Goal: Task Accomplishment & Management: Manage account settings

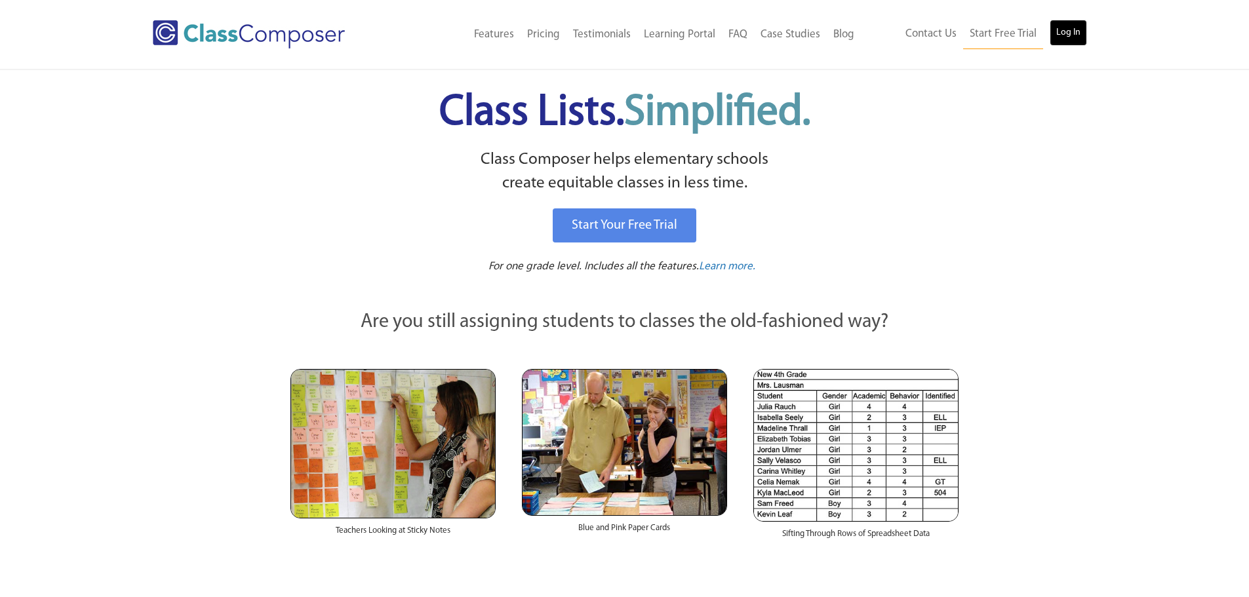
click at [1079, 39] on link "Log In" at bounding box center [1068, 33] width 37 height 26
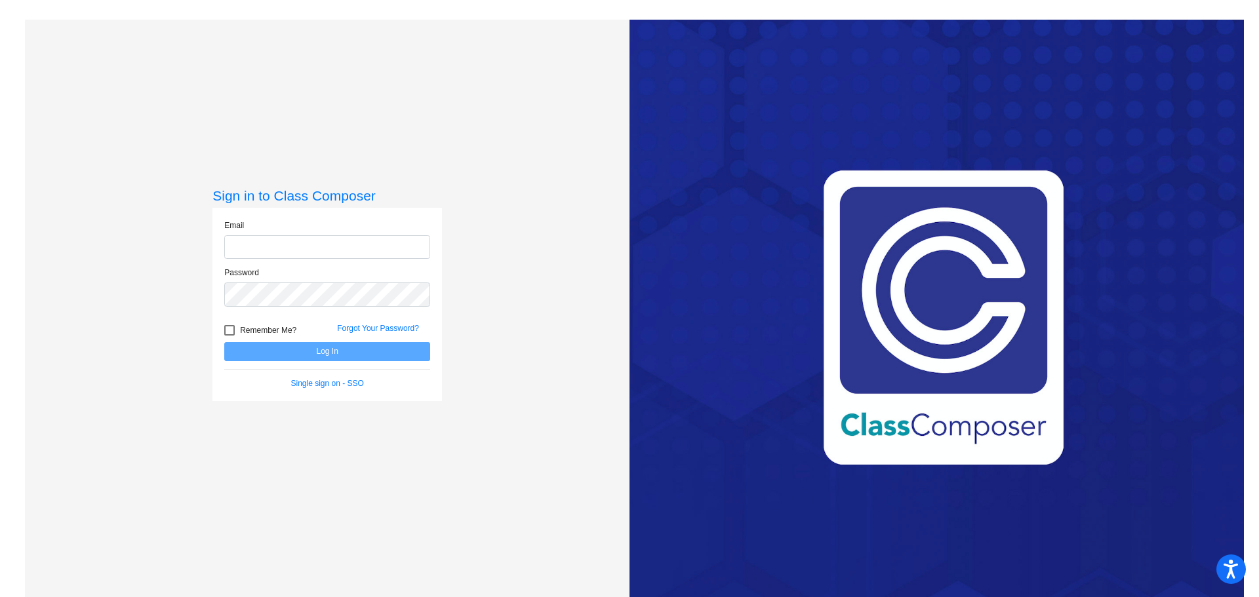
type input "mverstraete@cvs.k12.mi.us"
click at [332, 347] on button "Log In" at bounding box center [327, 351] width 206 height 19
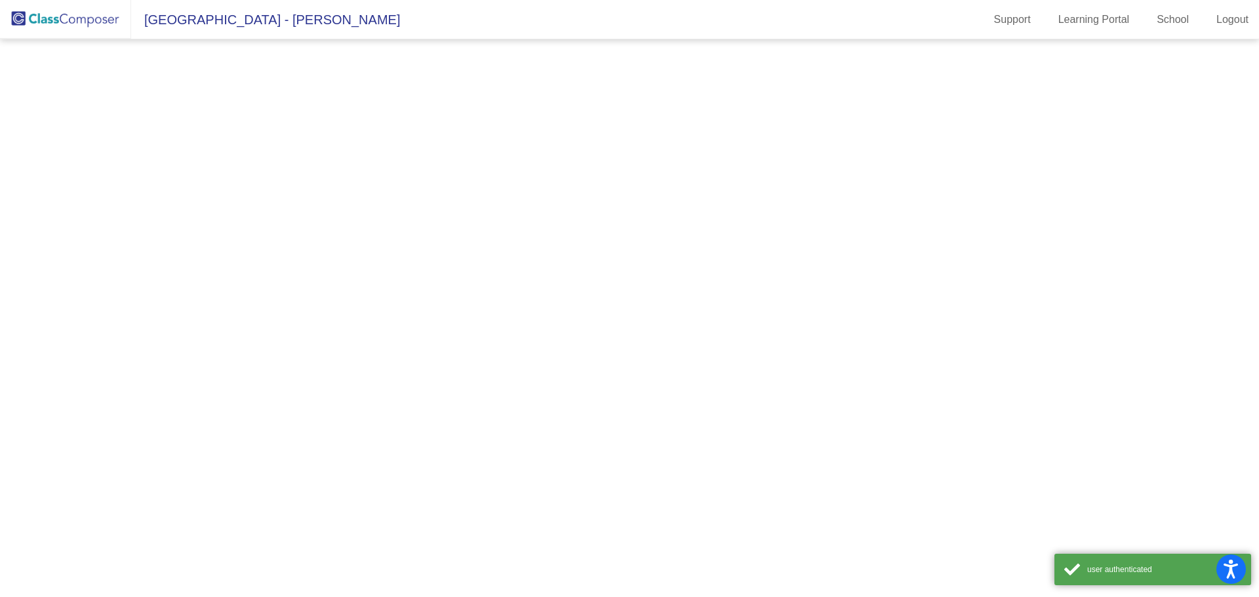
click at [330, 350] on mat-sidenav-content at bounding box center [629, 318] width 1259 height 558
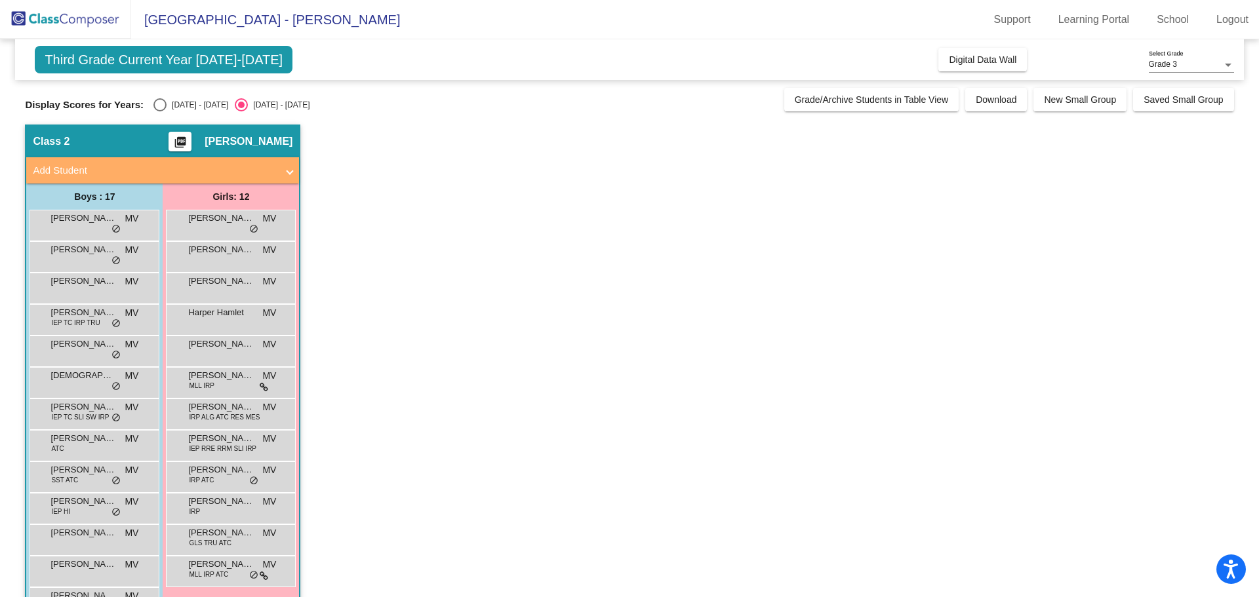
scroll to position [66, 0]
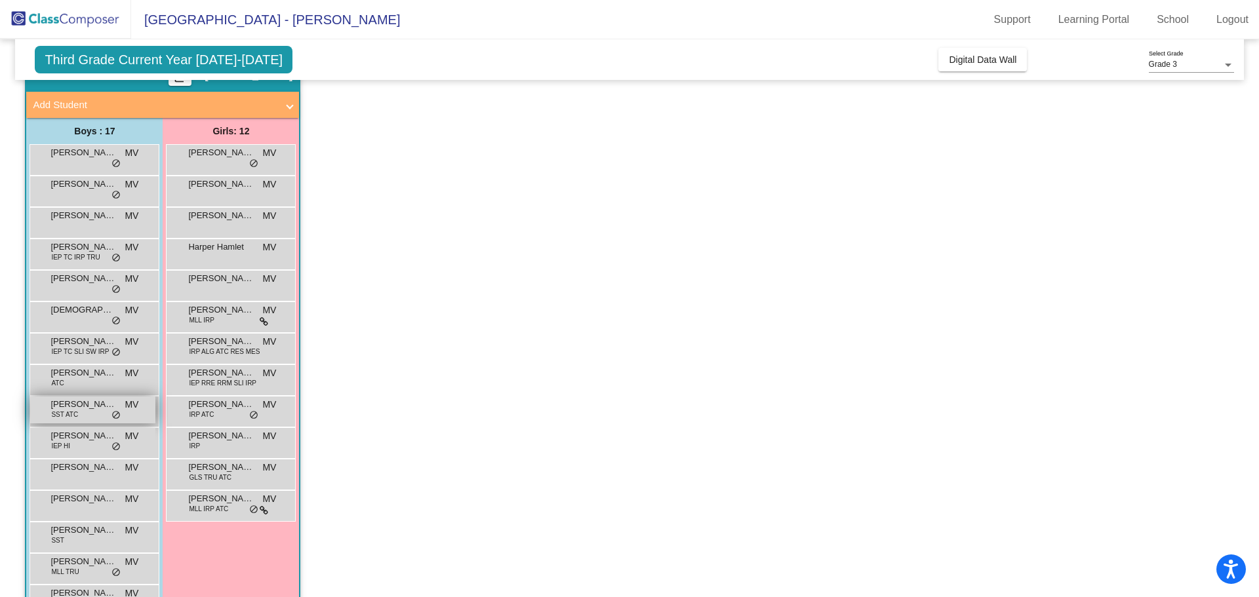
click at [87, 411] on div "Jacob Proszkowski SST ATC MV lock do_not_disturb_alt" at bounding box center [92, 410] width 125 height 27
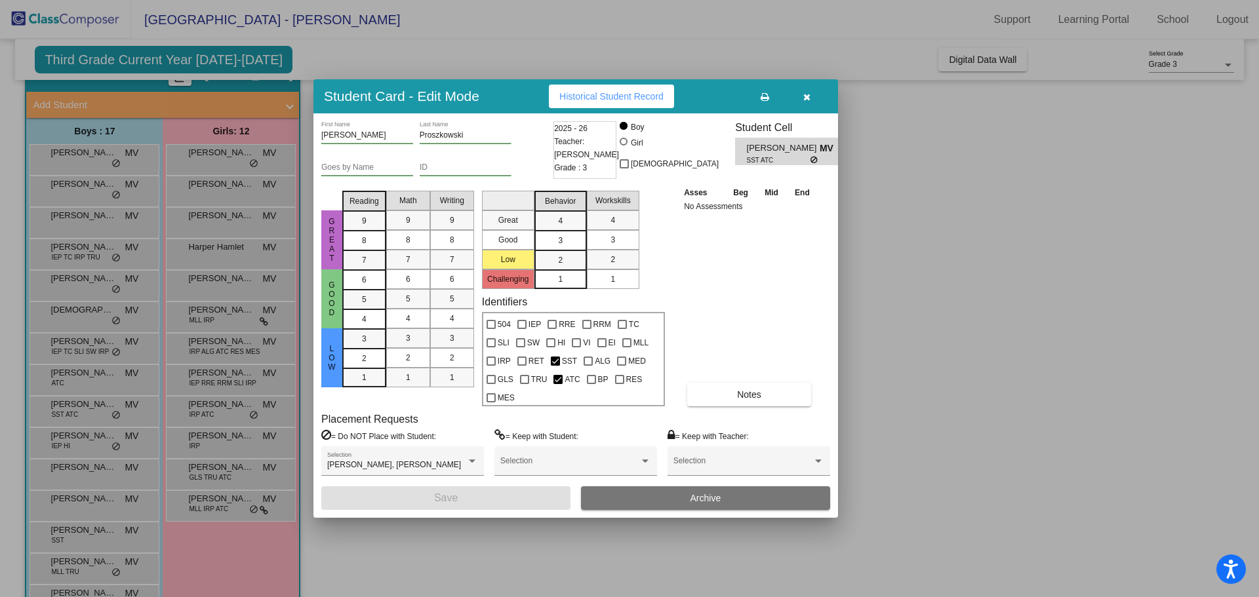
click at [998, 277] on div at bounding box center [629, 298] width 1259 height 597
